Goal: Transaction & Acquisition: Purchase product/service

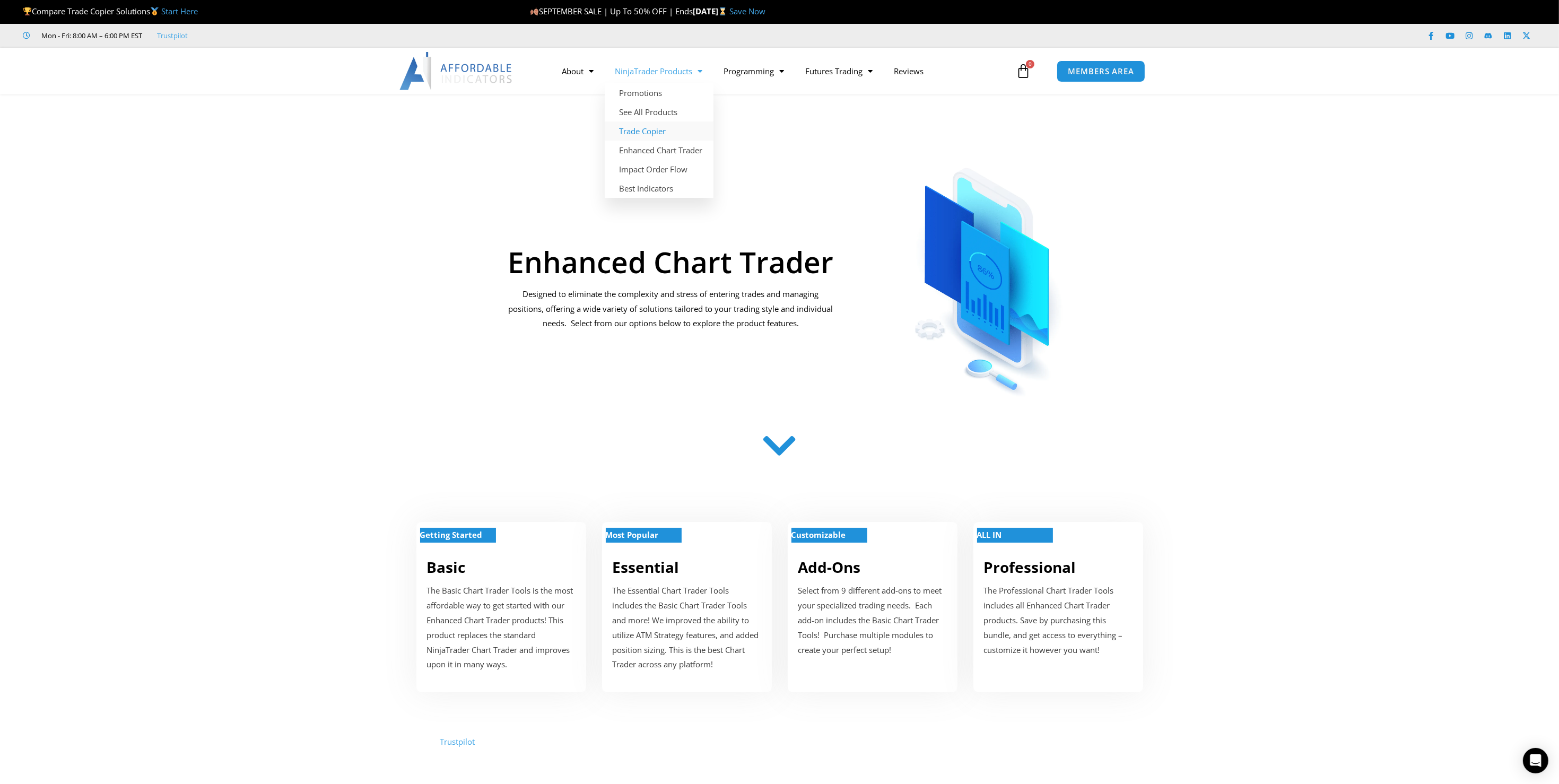
click at [648, 134] on link "Trade Copier" at bounding box center [659, 131] width 109 height 19
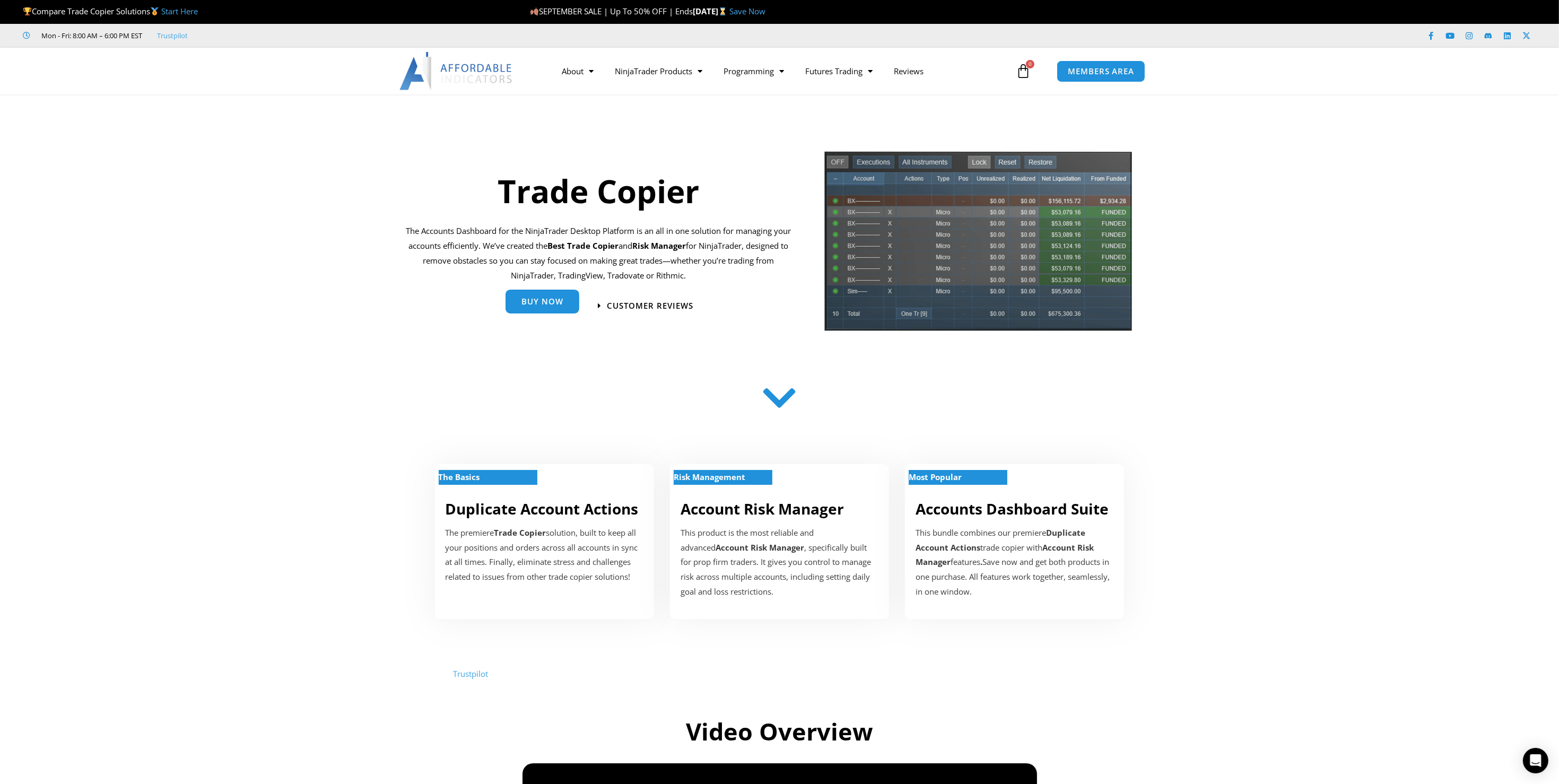
click at [528, 300] on span "Buy Now" at bounding box center [542, 301] width 42 height 8
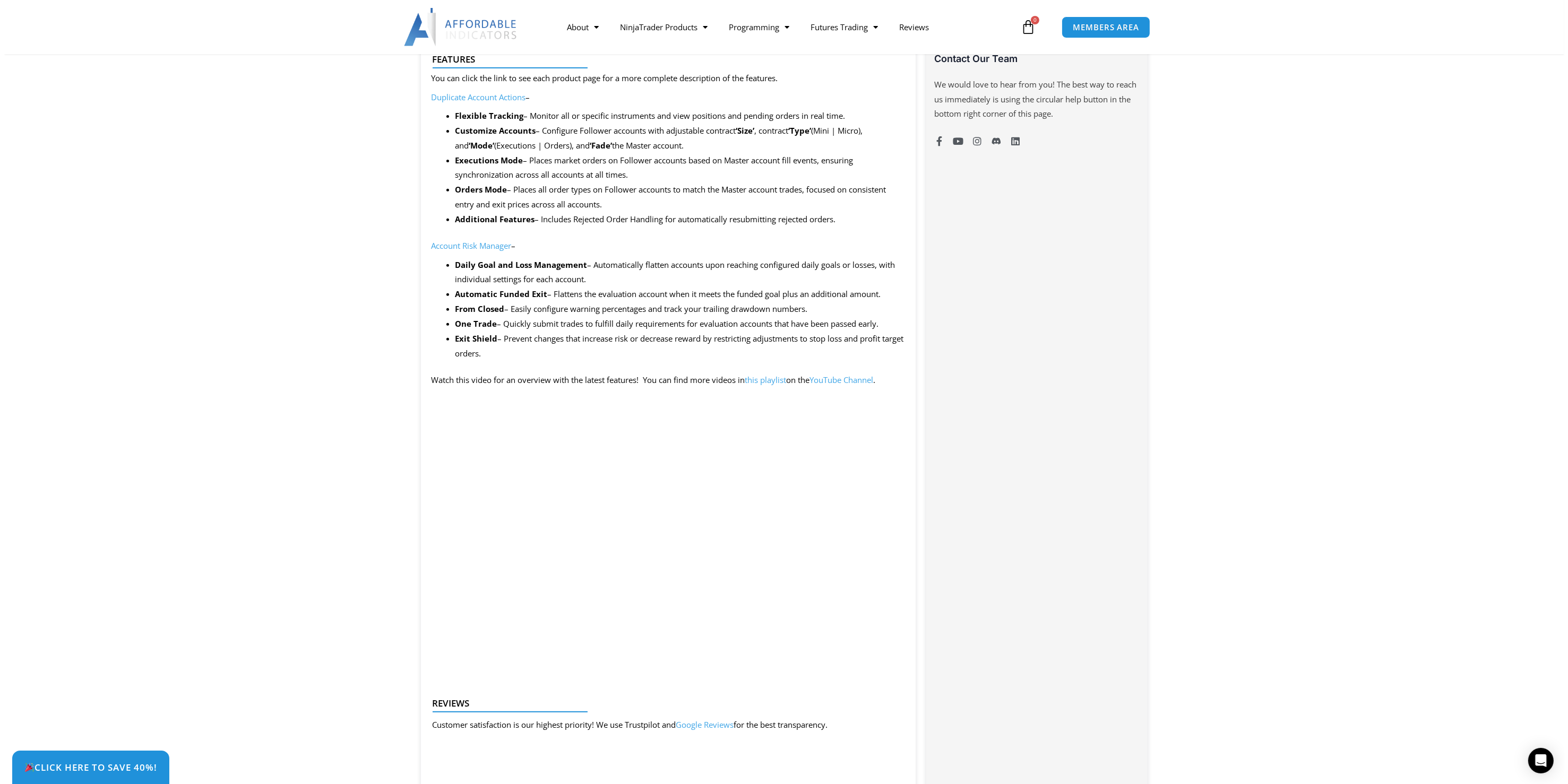
scroll to position [531, 0]
